Goal: Navigation & Orientation: Find specific page/section

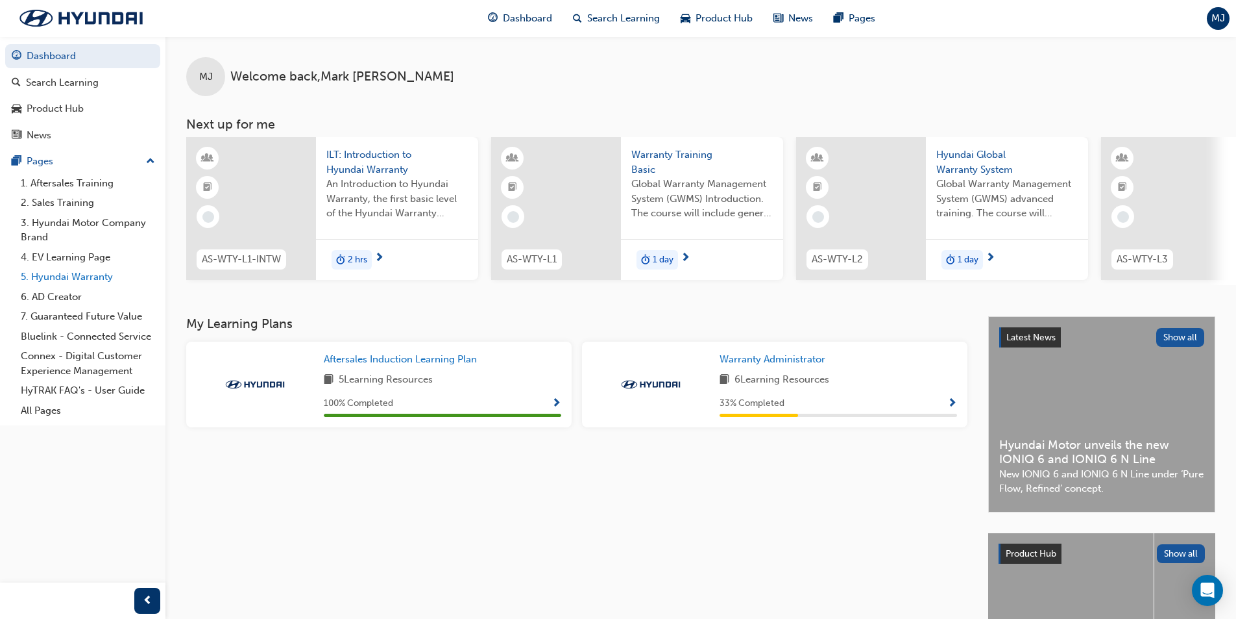
click at [99, 273] on link "5. Hyundai Warranty" at bounding box center [88, 277] width 145 height 20
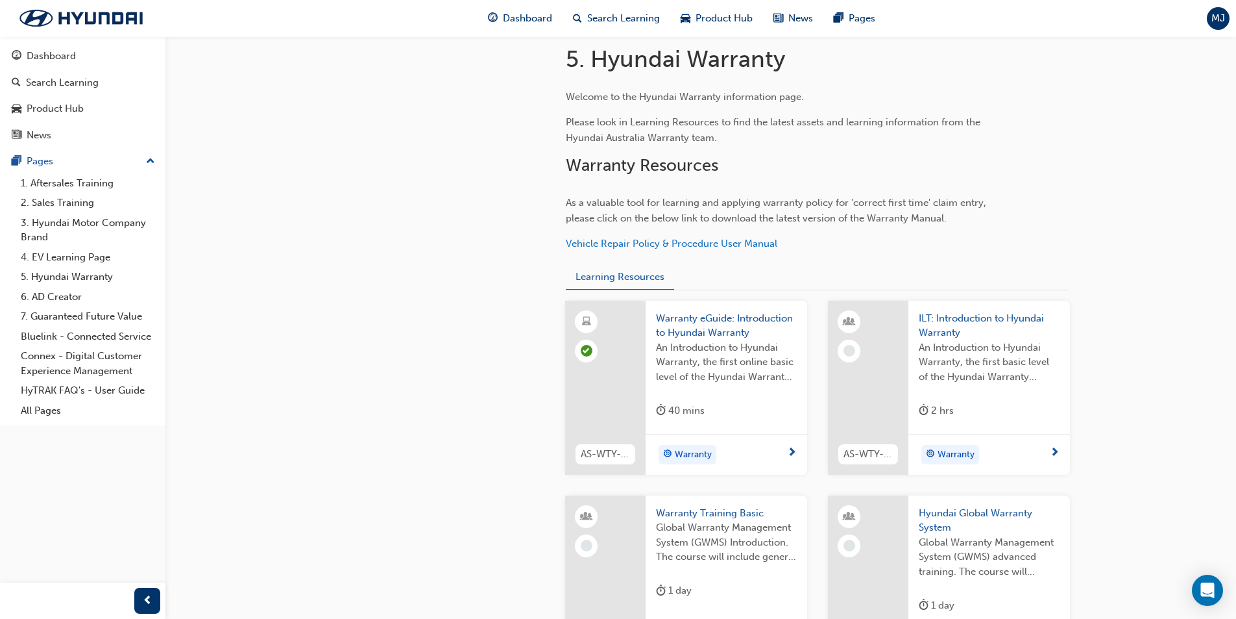
scroll to position [389, 0]
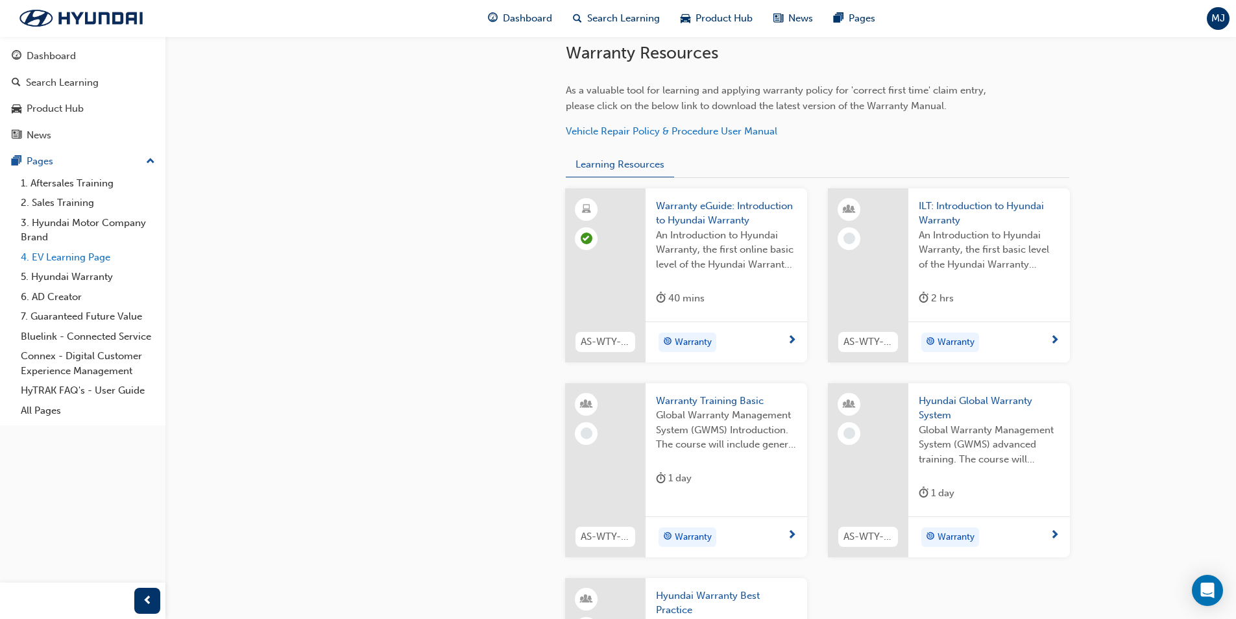
click at [45, 255] on link "4. EV Learning Page" at bounding box center [88, 257] width 145 height 20
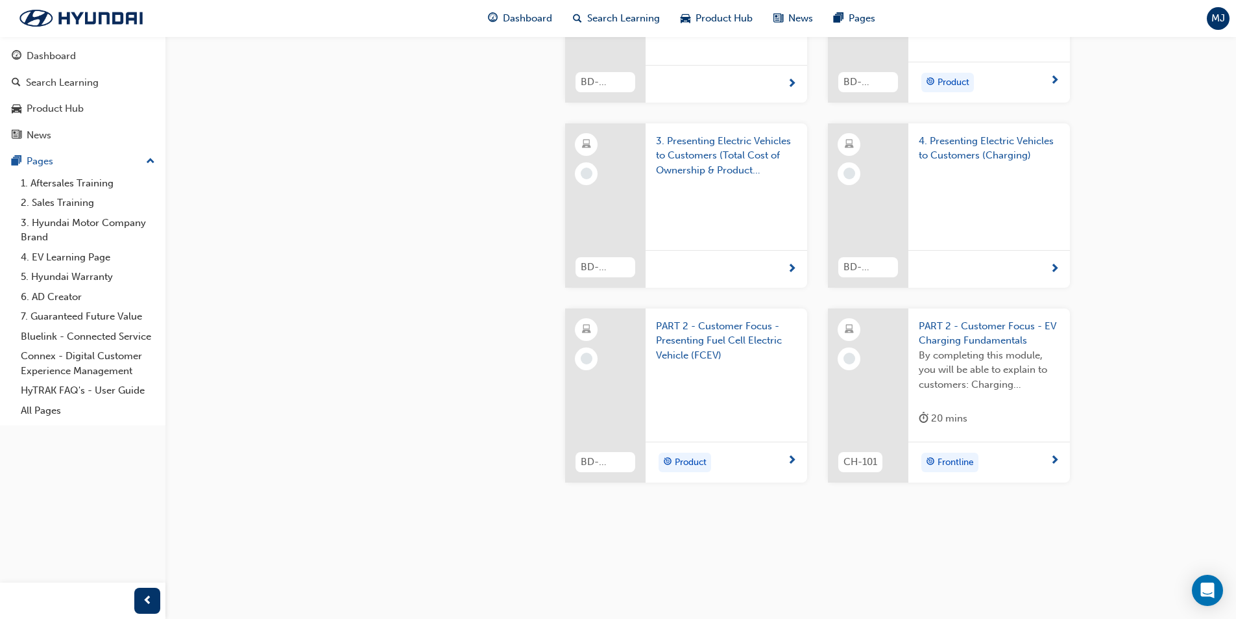
scroll to position [1716, 0]
click at [77, 297] on link "6. AD Creator" at bounding box center [88, 297] width 145 height 20
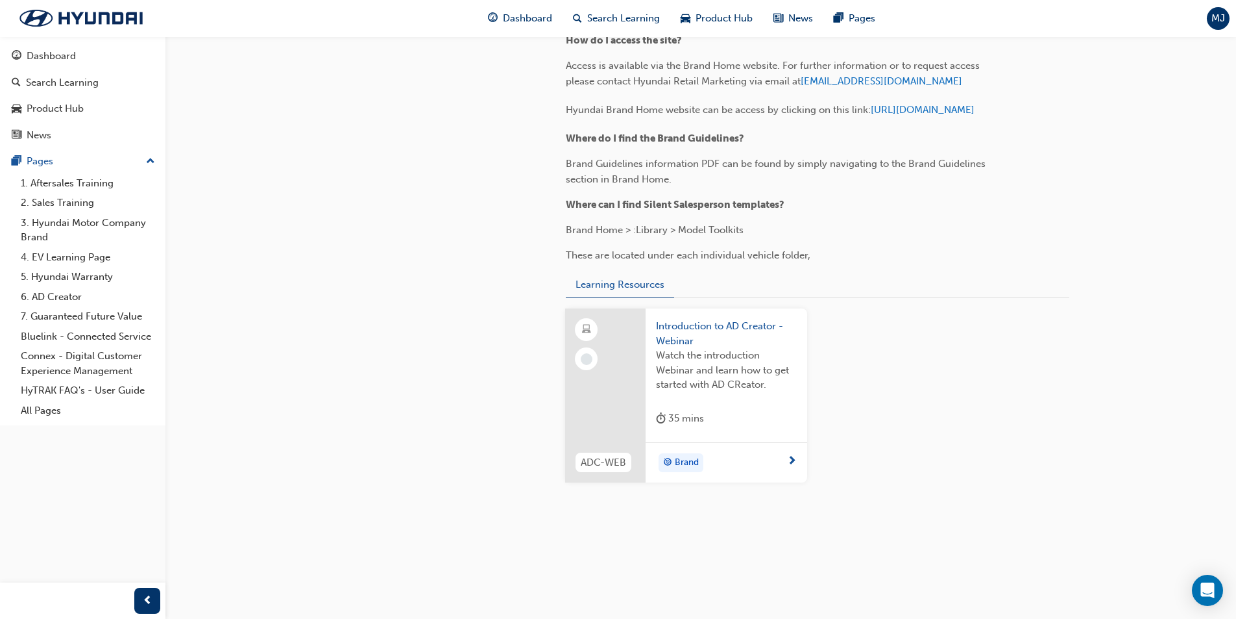
scroll to position [1788, 0]
click at [107, 321] on link "7. Guaranteed Future Value" at bounding box center [88, 316] width 145 height 20
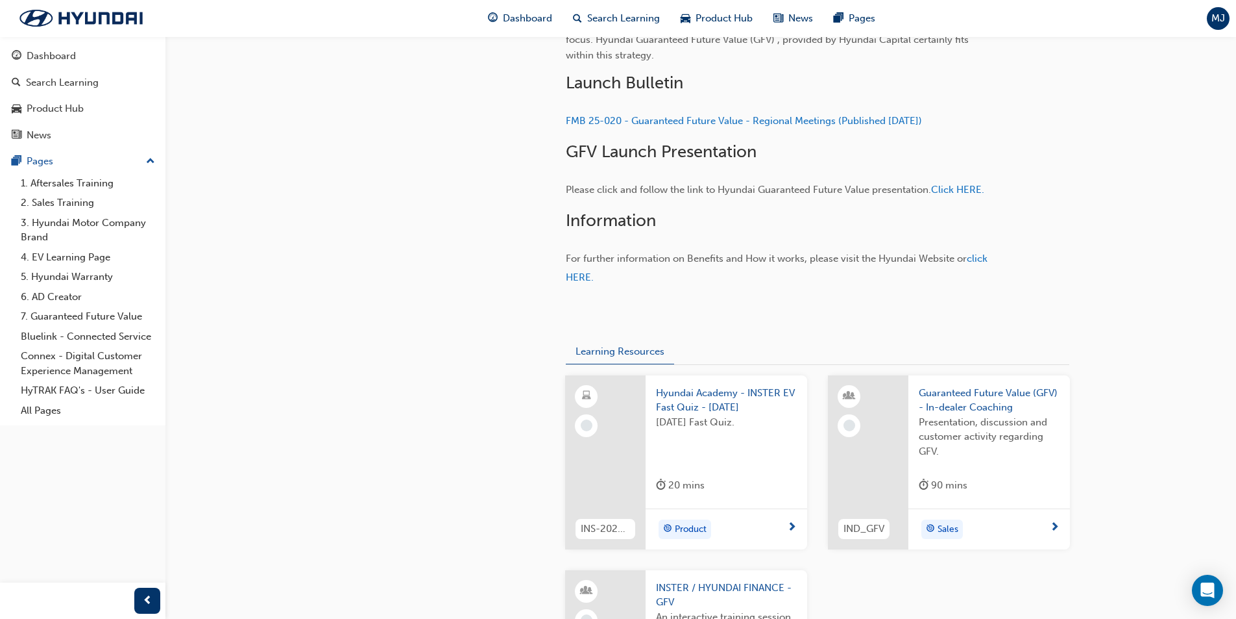
scroll to position [519, 0]
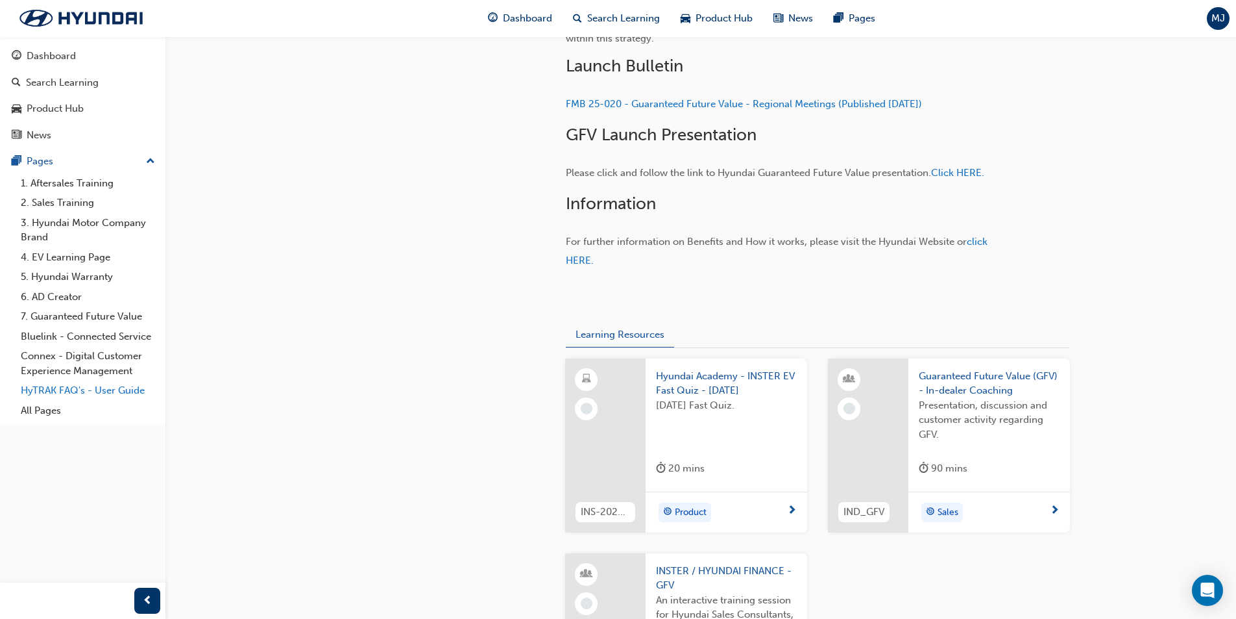
click at [95, 391] on link "HyTRAK FAQ's - User Guide" at bounding box center [88, 390] width 145 height 20
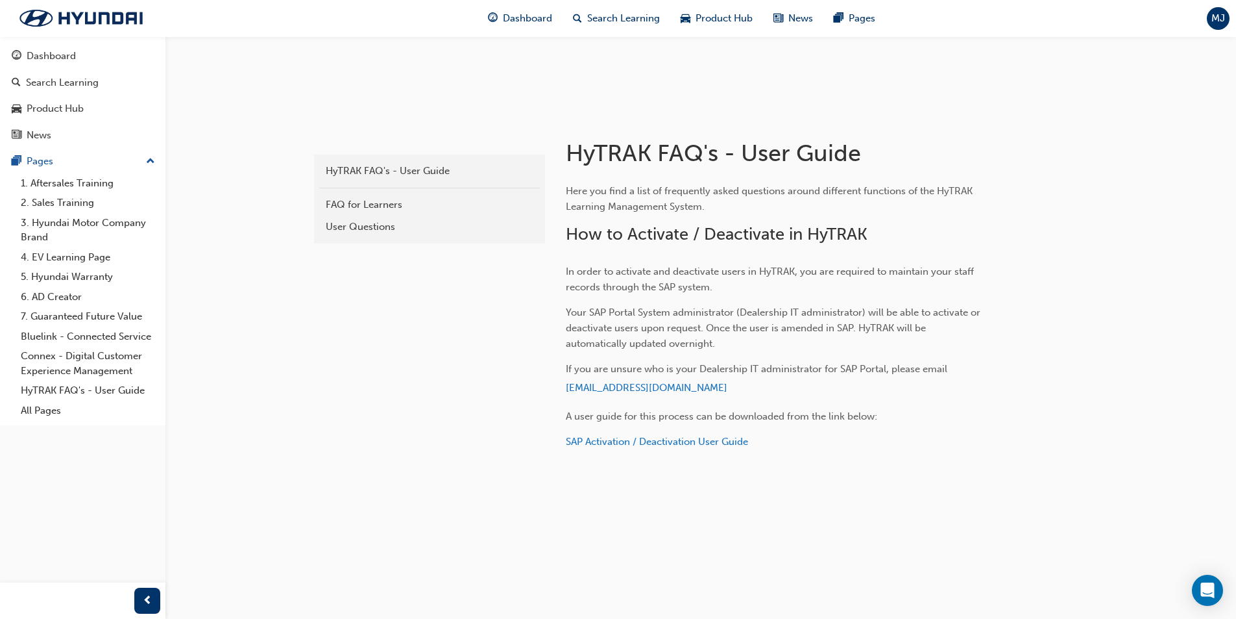
scroll to position [715, 0]
click at [68, 412] on link "All Pages" at bounding box center [88, 410] width 145 height 20
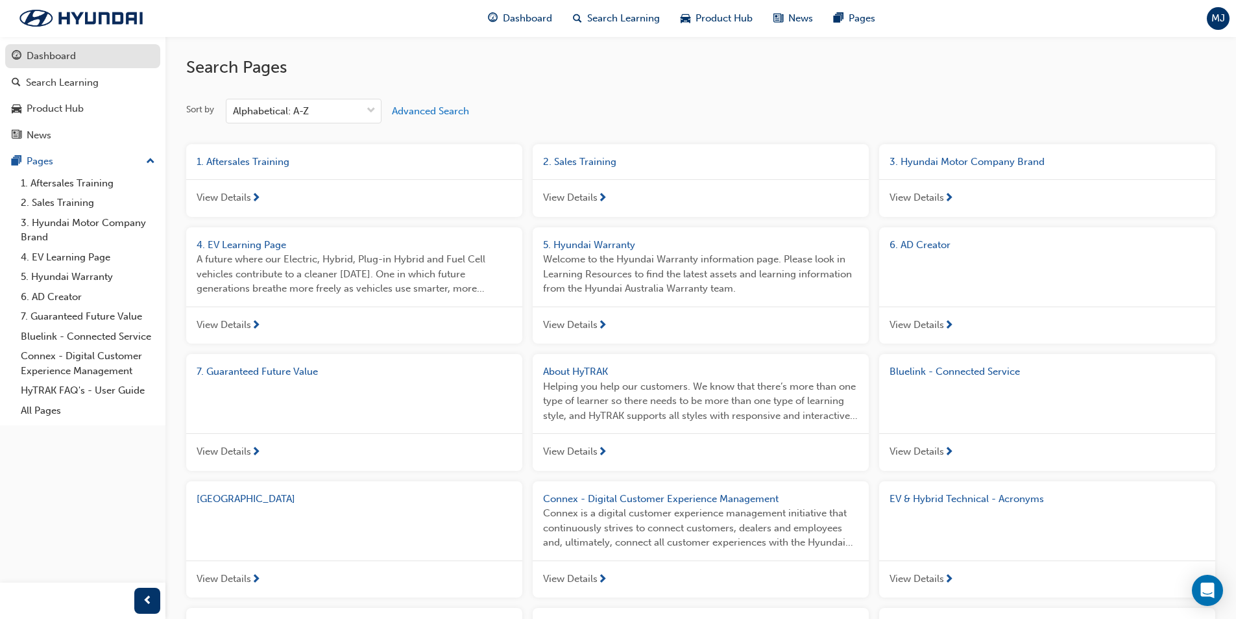
click at [53, 63] on div "Dashboard" at bounding box center [51, 56] width 49 height 15
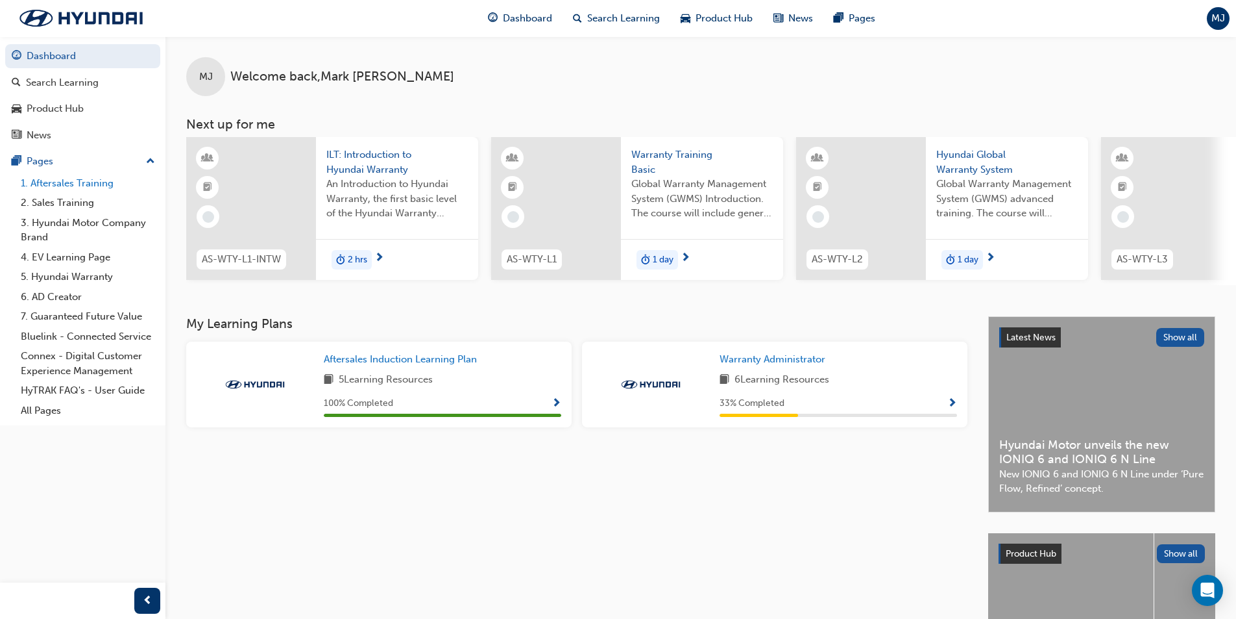
click at [58, 181] on link "1. Aftersales Training" at bounding box center [88, 183] width 145 height 20
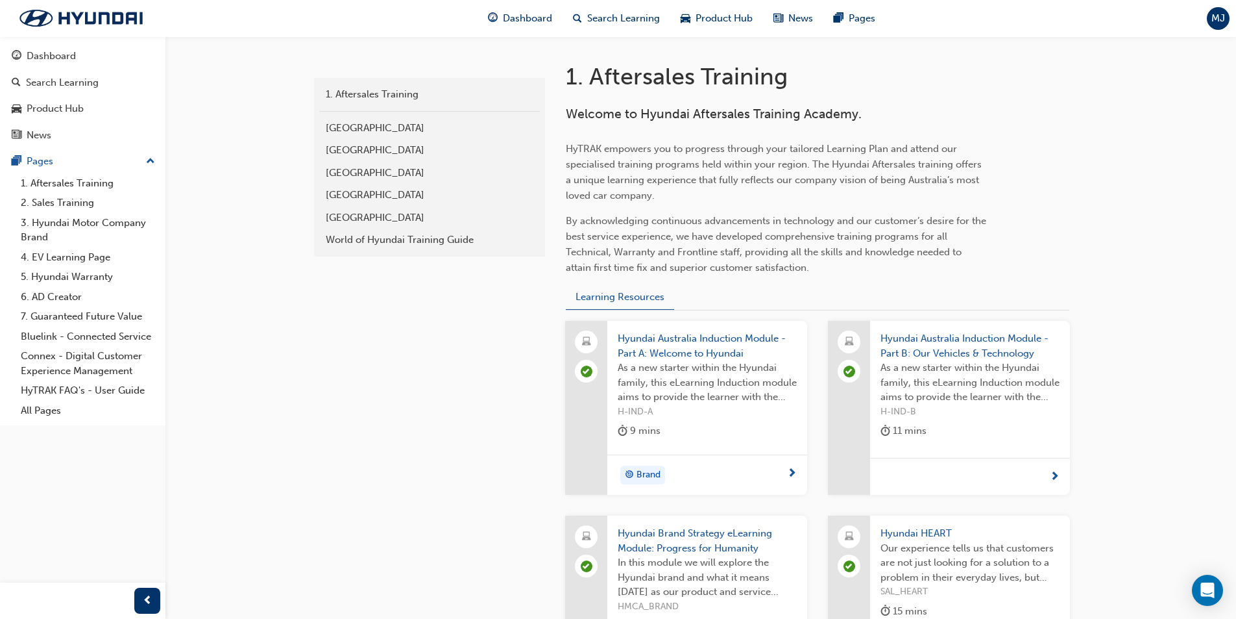
scroll to position [325, 0]
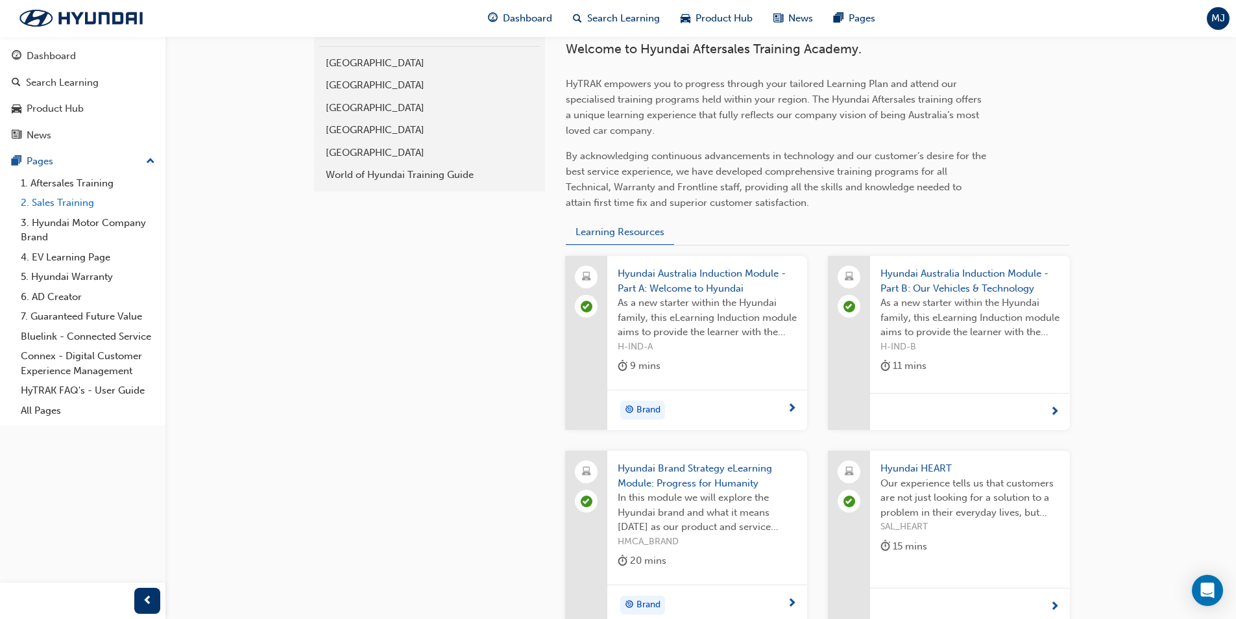
click at [85, 206] on link "2. Sales Training" at bounding box center [88, 203] width 145 height 20
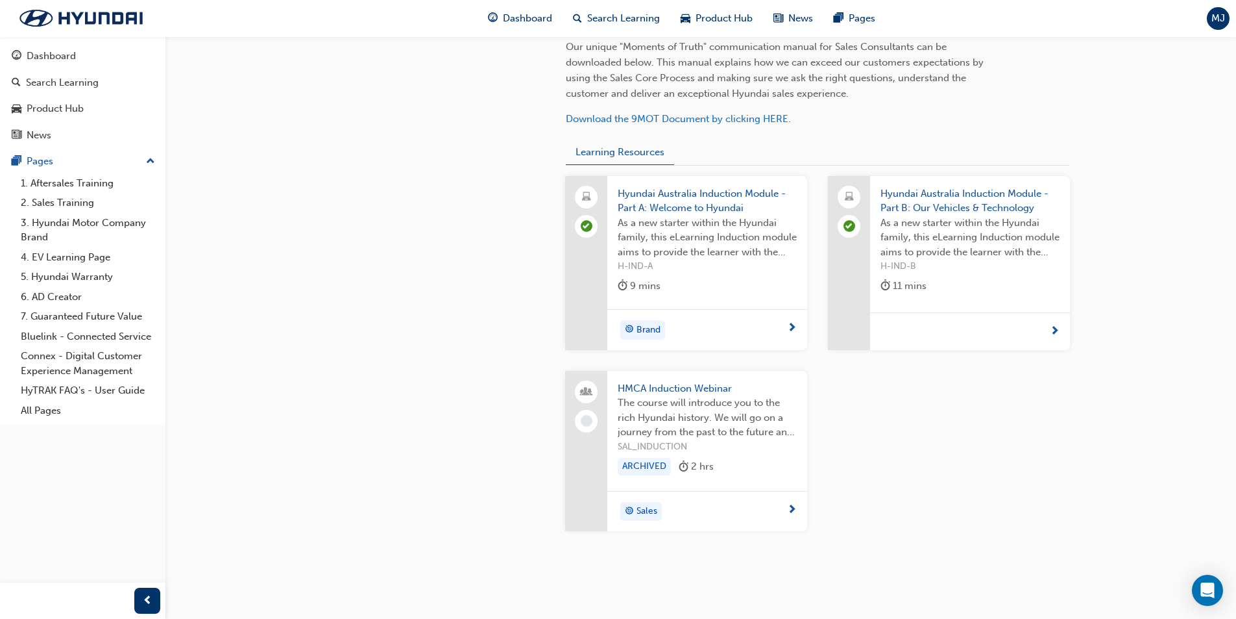
scroll to position [454, 0]
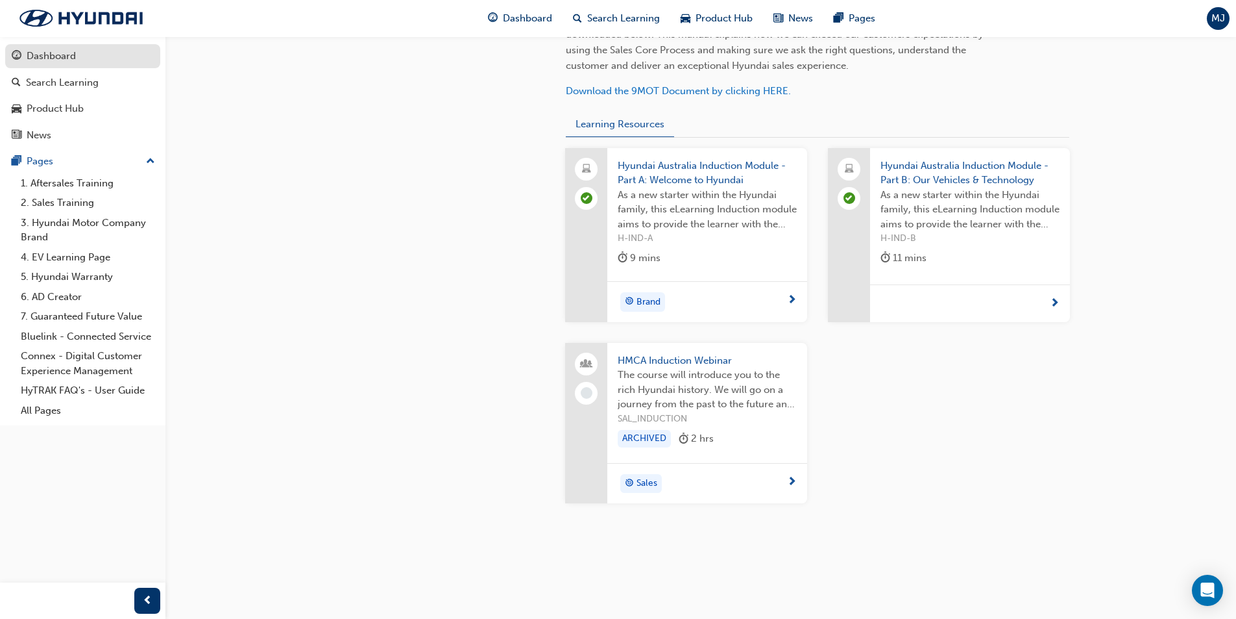
click at [77, 58] on div "Dashboard" at bounding box center [83, 56] width 142 height 16
